Goal: Check status

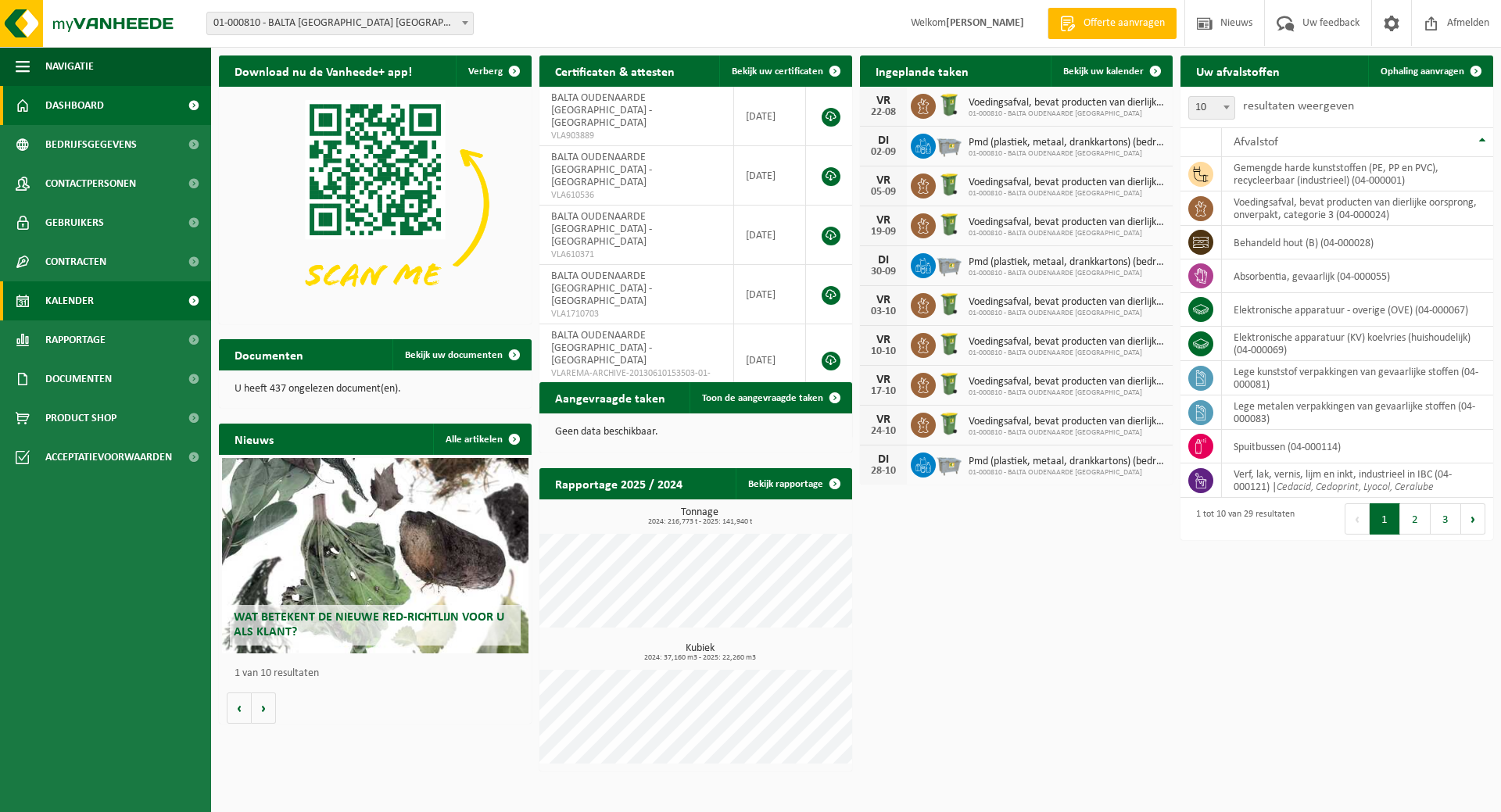
click at [105, 299] on link "Kalender" at bounding box center [106, 301] width 211 height 39
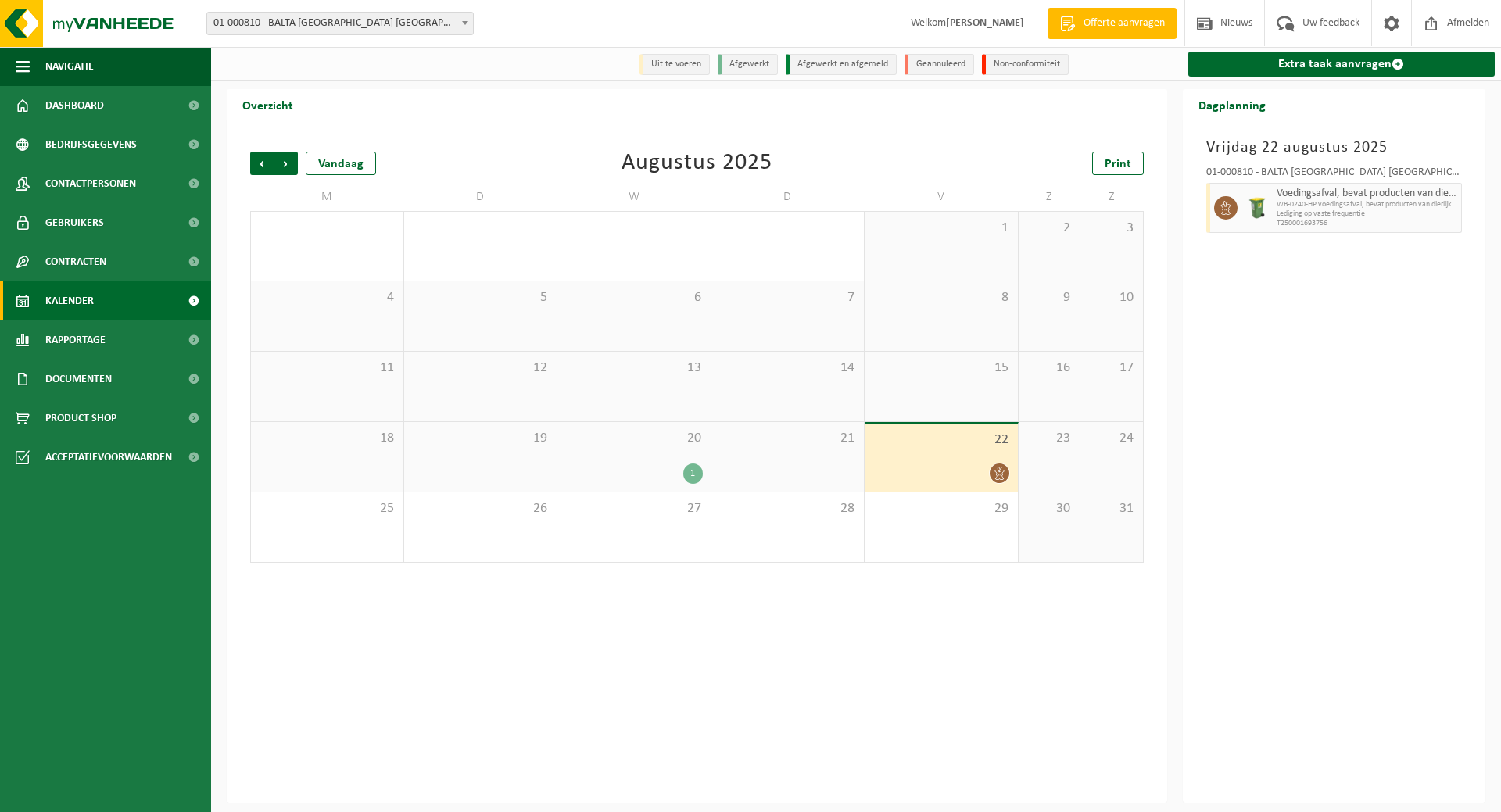
click at [675, 444] on span "20" at bounding box center [634, 438] width 137 height 18
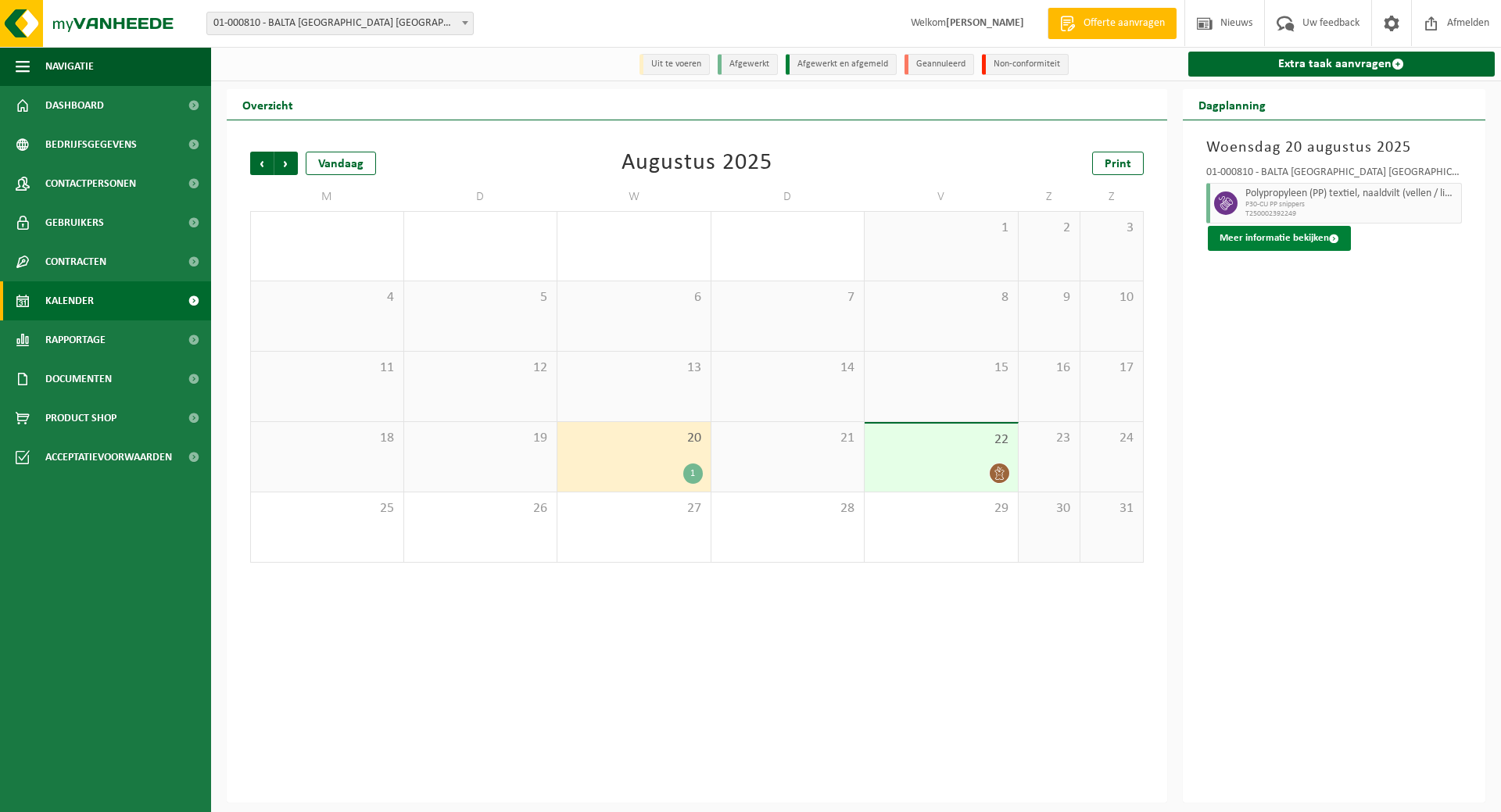
click at [1282, 232] on button "Meer informatie bekijken" at bounding box center [1279, 239] width 143 height 25
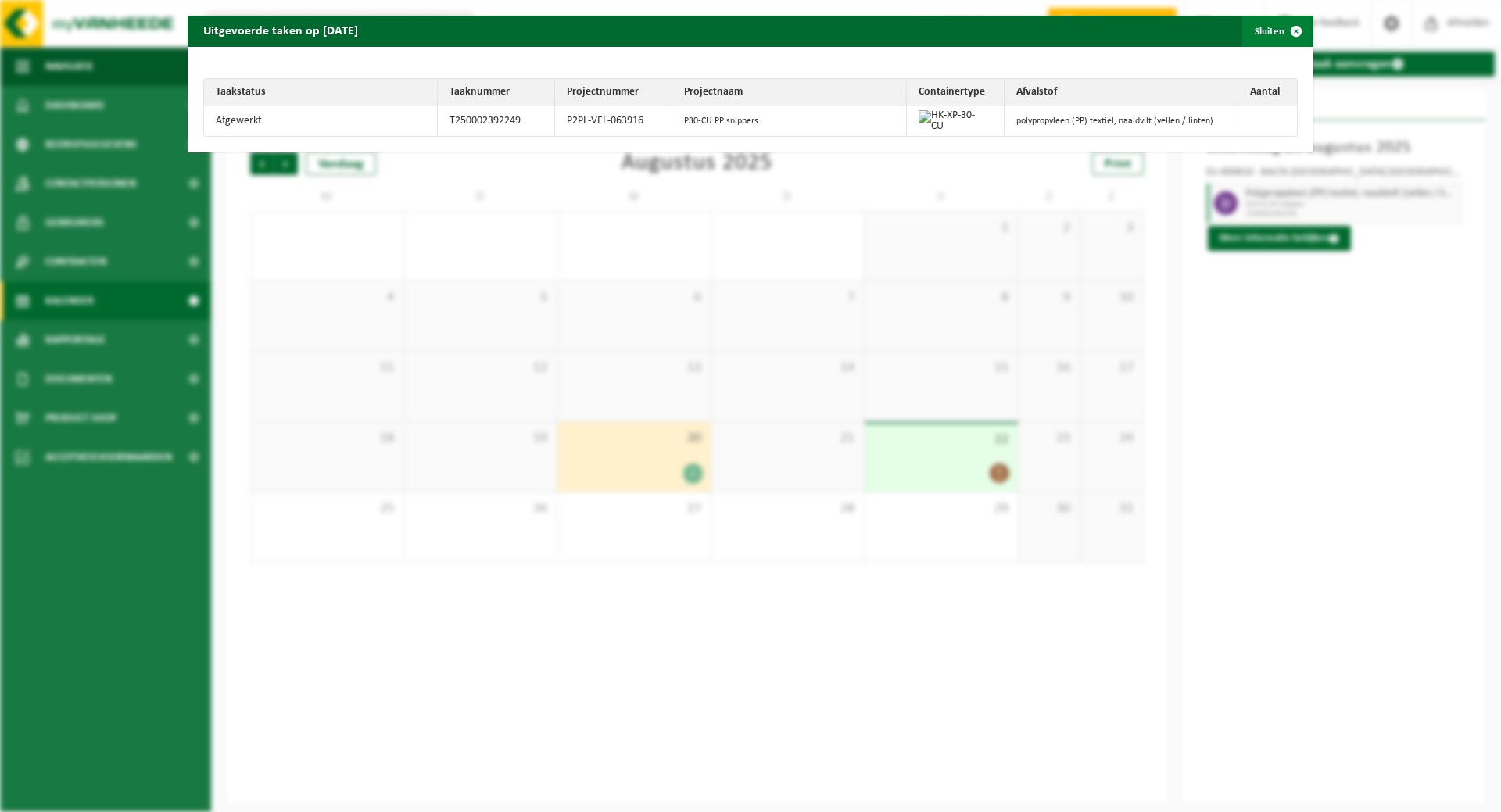
click at [1284, 31] on span "button" at bounding box center [1296, 31] width 31 height 31
